Goal: Task Accomplishment & Management: Manage account settings

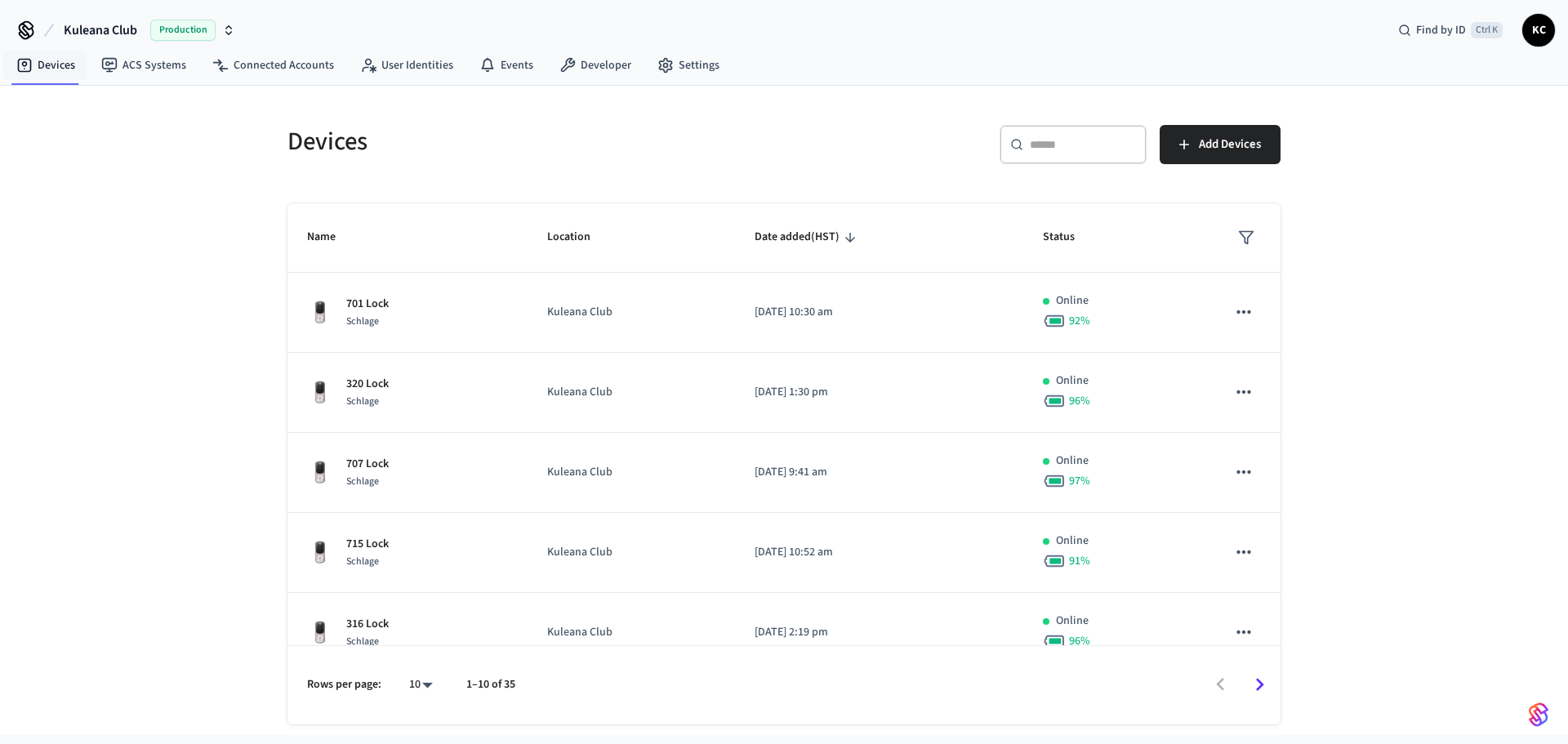
click at [51, 63] on link "Devices" at bounding box center [46, 64] width 85 height 29
click at [1105, 141] on input "text" at bounding box center [1083, 145] width 106 height 17
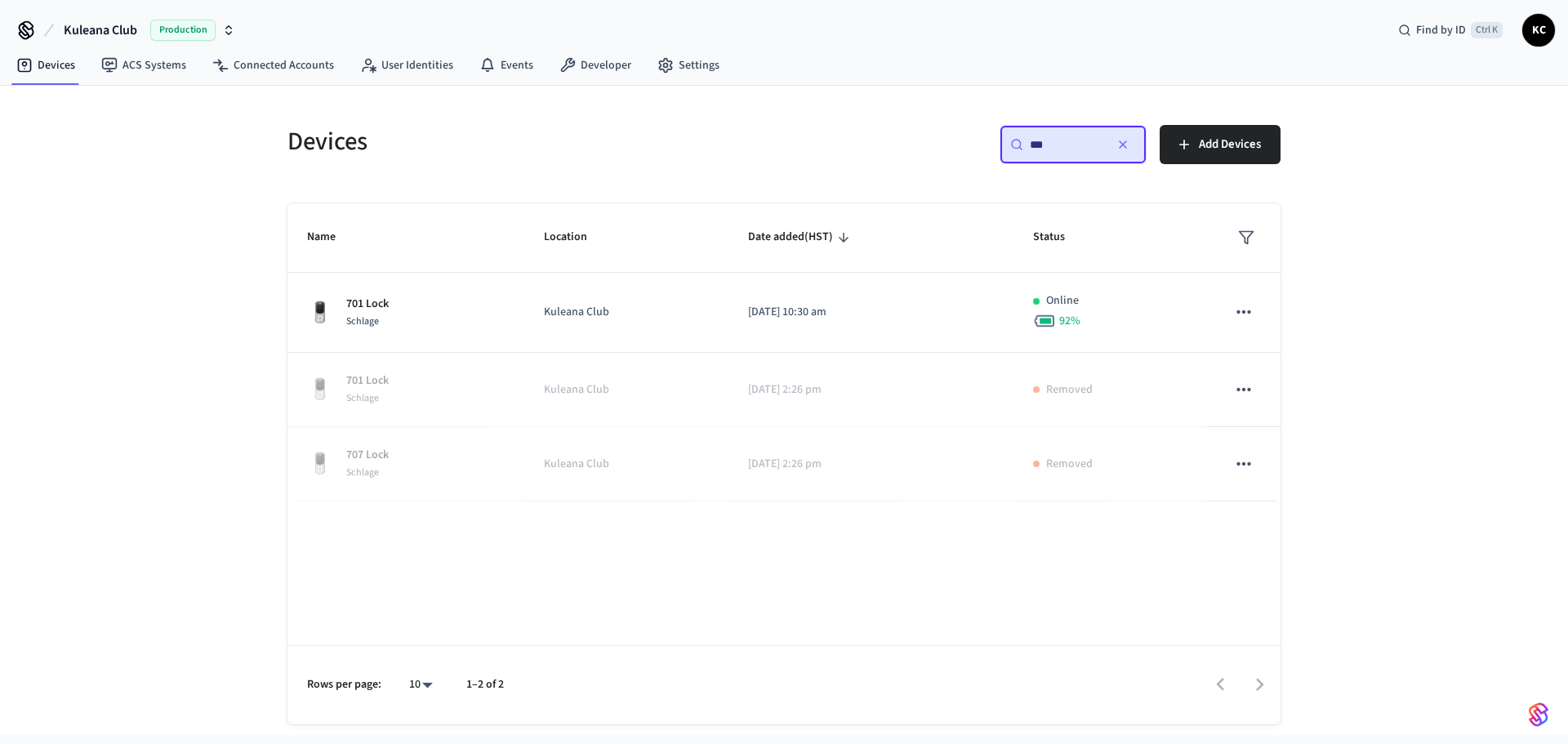
type input "***"
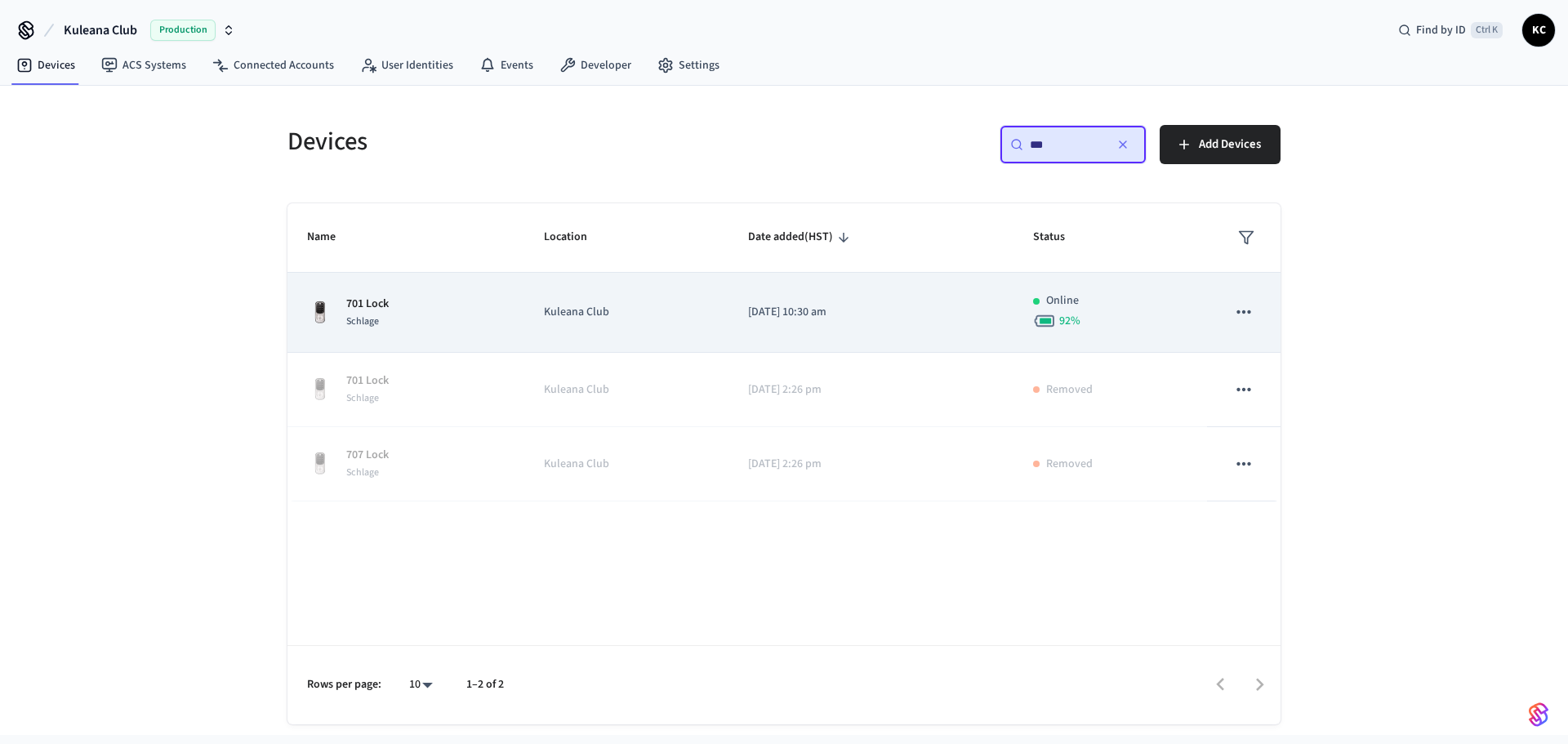
click at [717, 325] on td "Kuleana Club" at bounding box center [626, 312] width 205 height 80
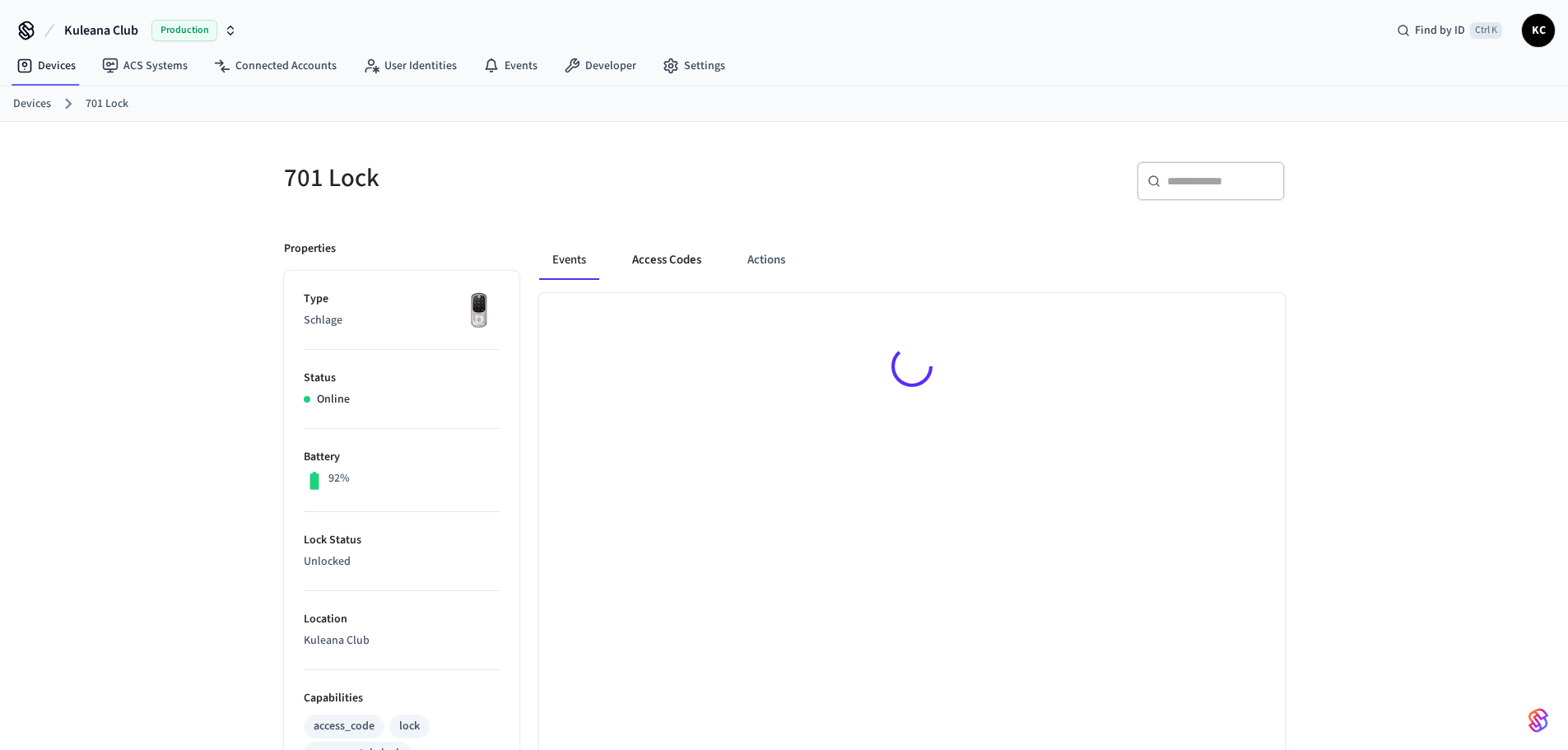
click at [662, 247] on button "Access Codes" at bounding box center [666, 259] width 95 height 39
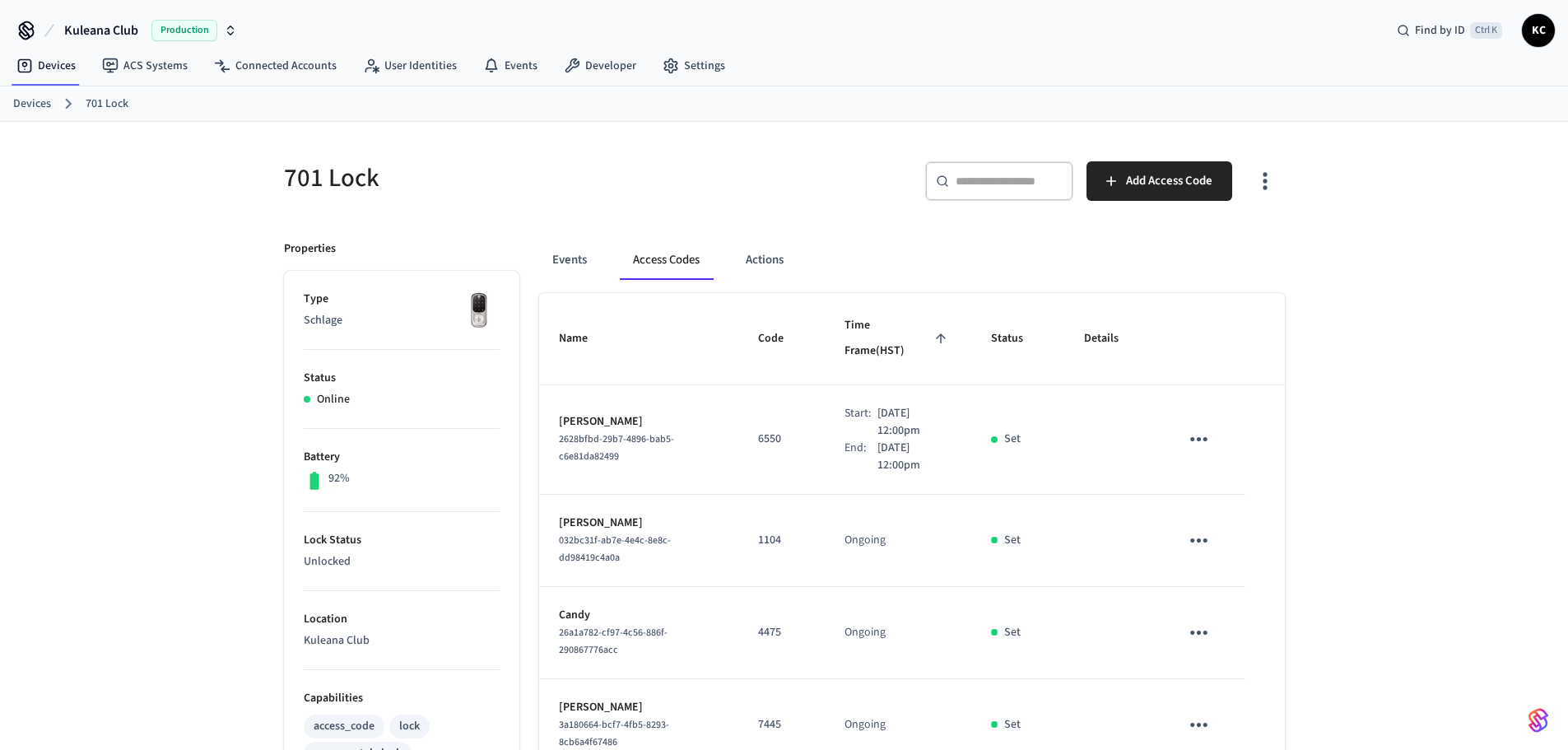
click at [1329, 351] on div "701 Lock ​ ​ Add Access Code Properties Type Schlage Status Online Battery 92% …" at bounding box center [784, 649] width 1568 height 1054
click at [28, 105] on link "Devices" at bounding box center [32, 103] width 38 height 17
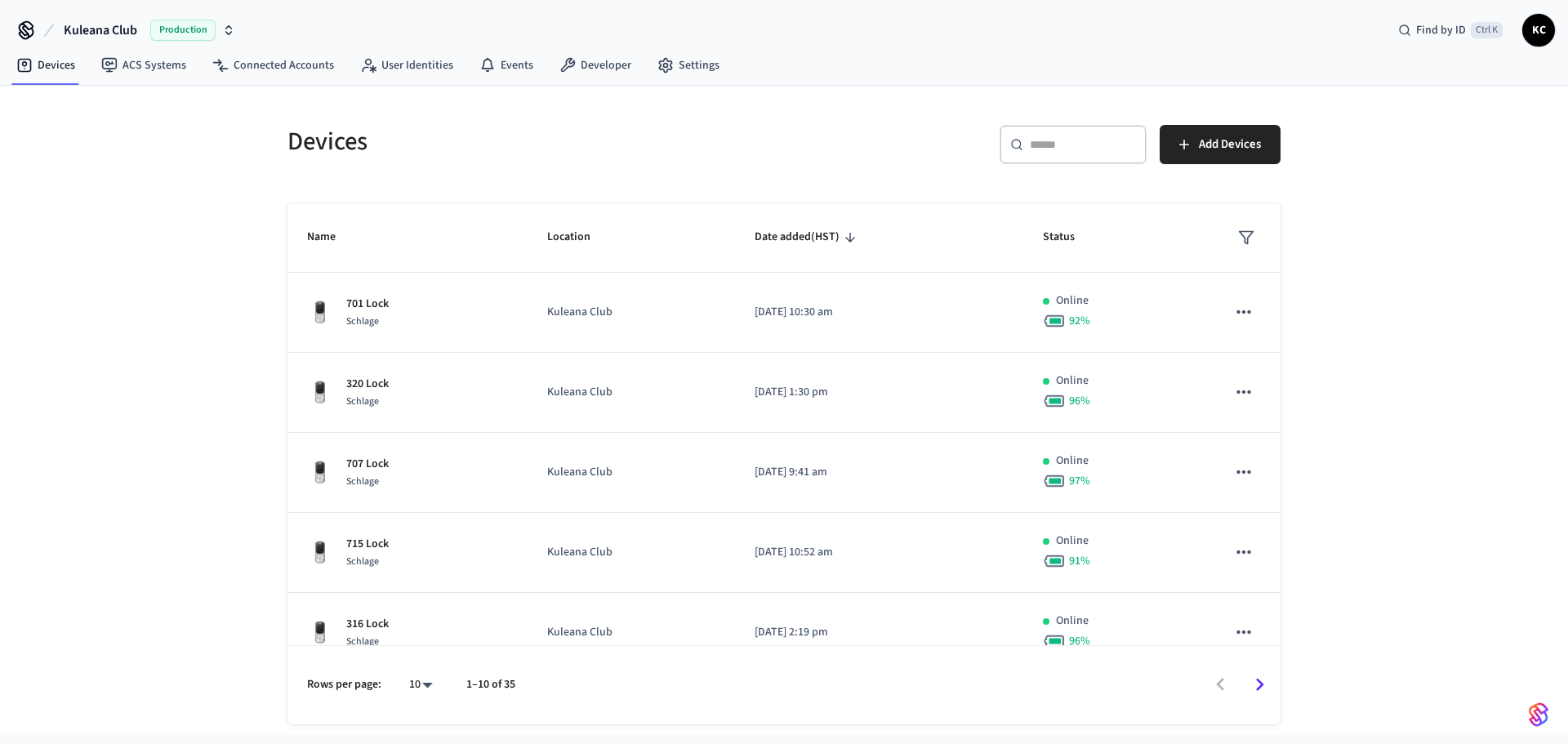
click at [1048, 153] on input "text" at bounding box center [1083, 145] width 106 height 17
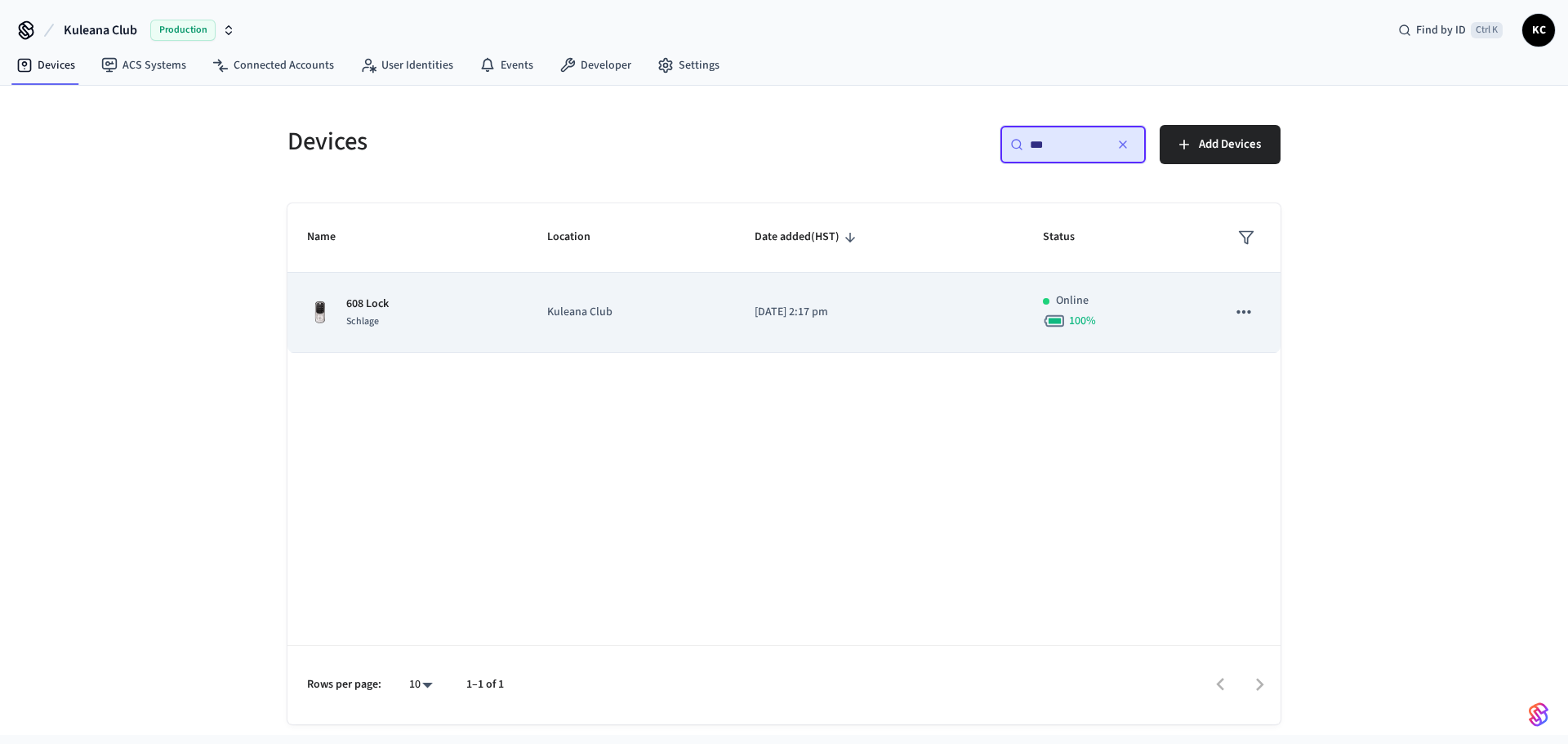
type input "***"
click at [793, 330] on td "2023/03/17 at 2:17 pm" at bounding box center [878, 312] width 288 height 80
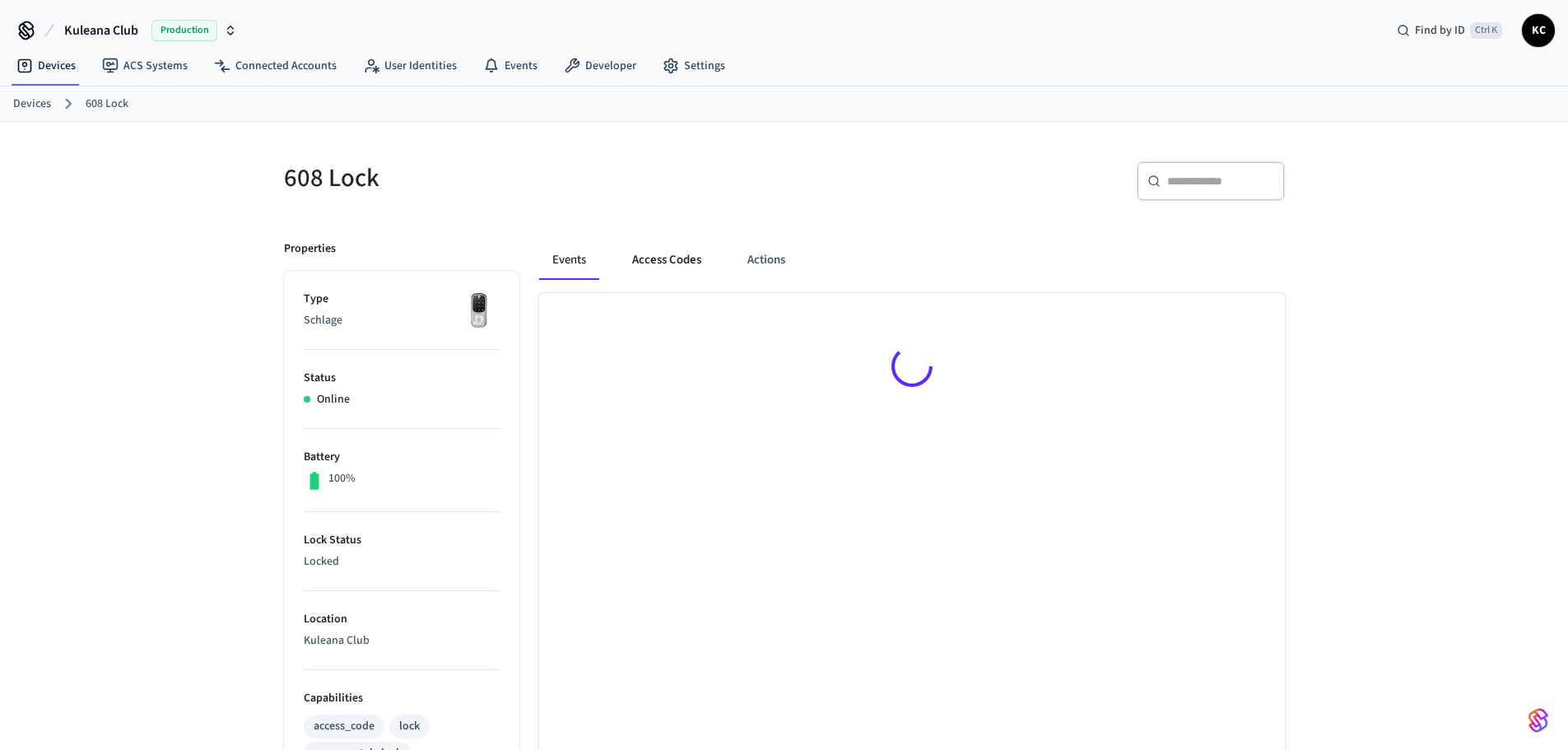
click at [648, 259] on button "Access Codes" at bounding box center [666, 259] width 95 height 39
